Goal: Task Accomplishment & Management: Use online tool/utility

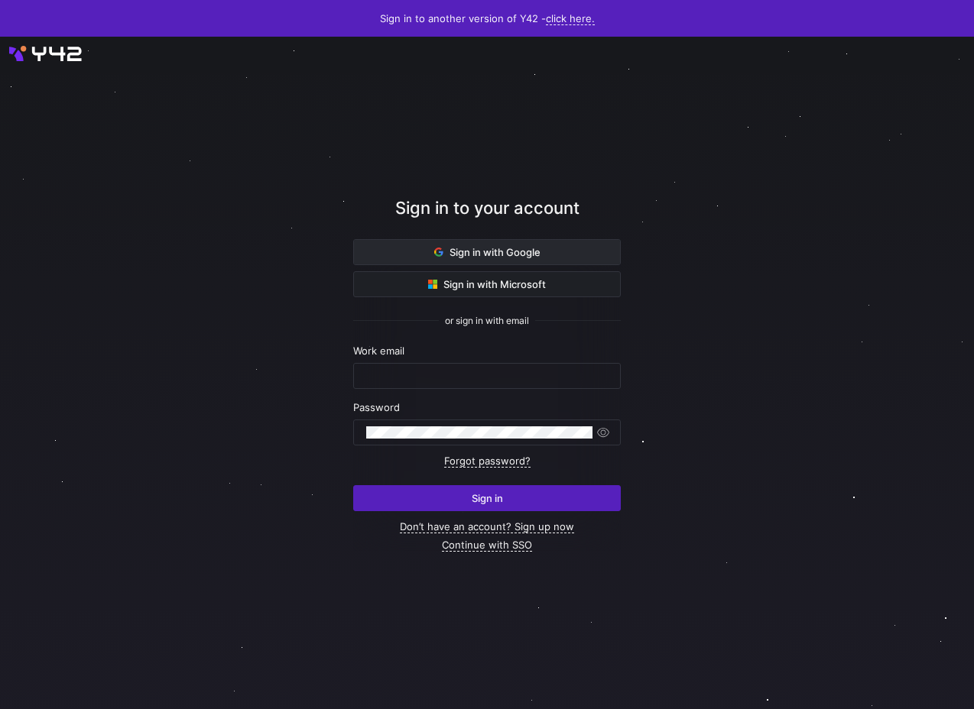
click at [478, 254] on span "Sign in with Google" at bounding box center [487, 252] width 106 height 12
